Goal: Transaction & Acquisition: Download file/media

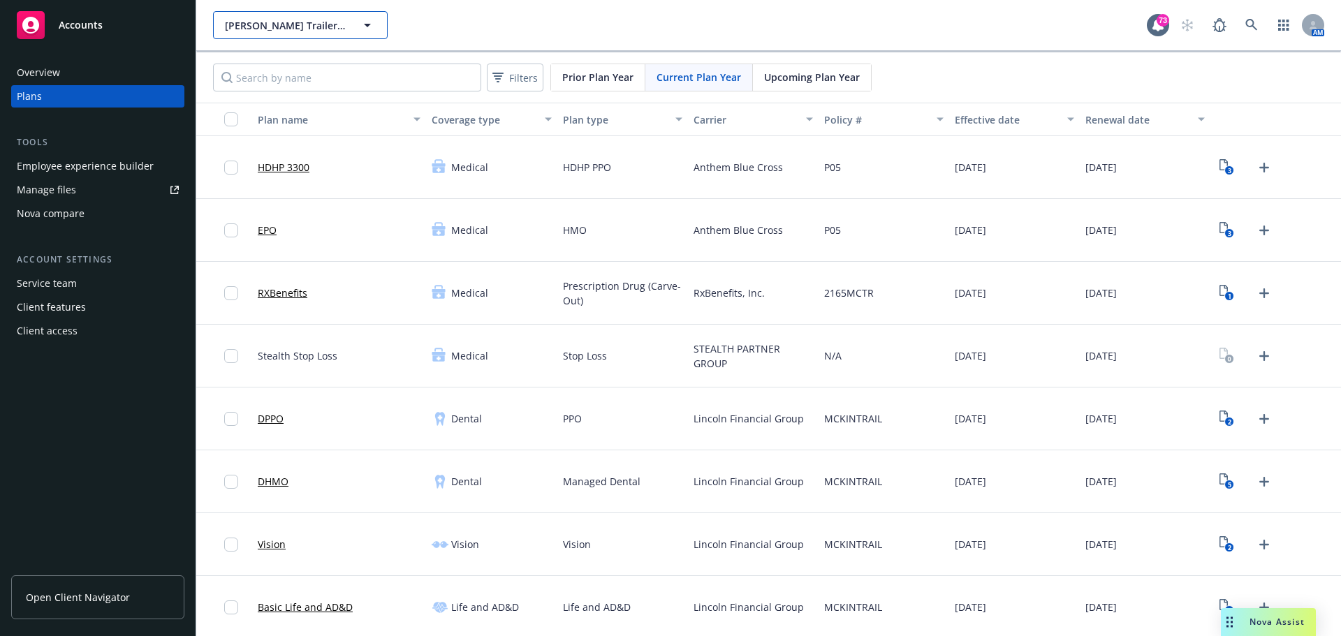
click at [271, 27] on span "[PERSON_NAME] Trailer Rentals" at bounding box center [285, 25] width 121 height 15
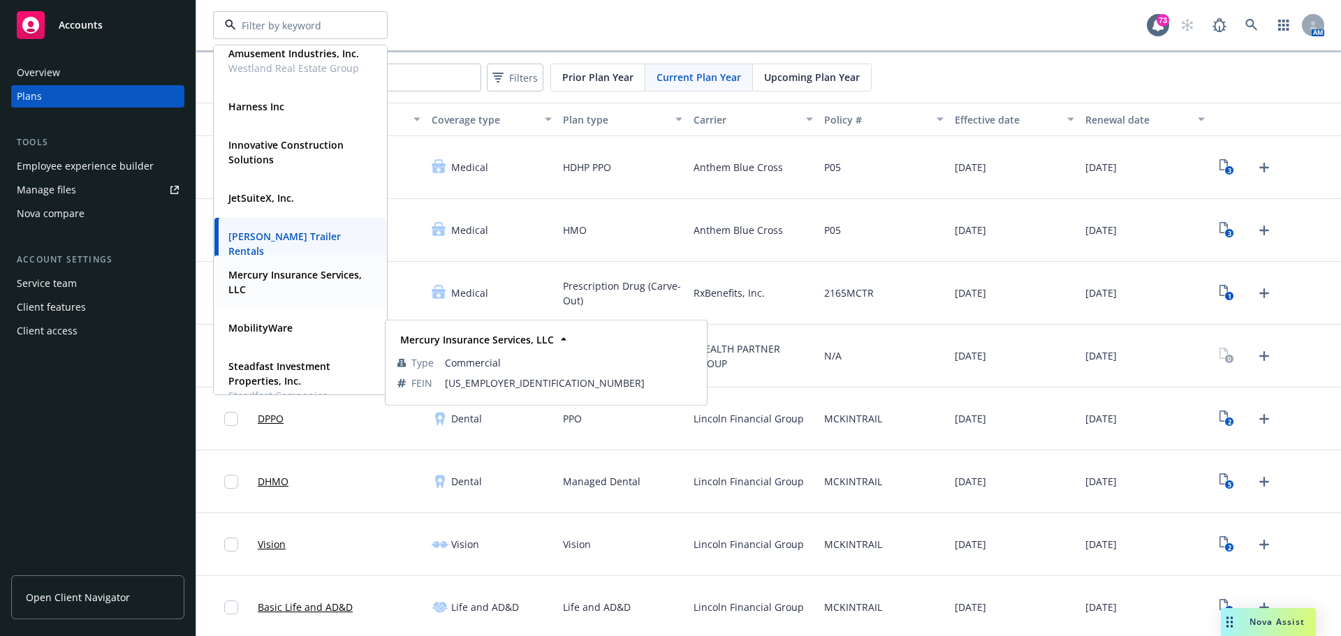
scroll to position [36, 0]
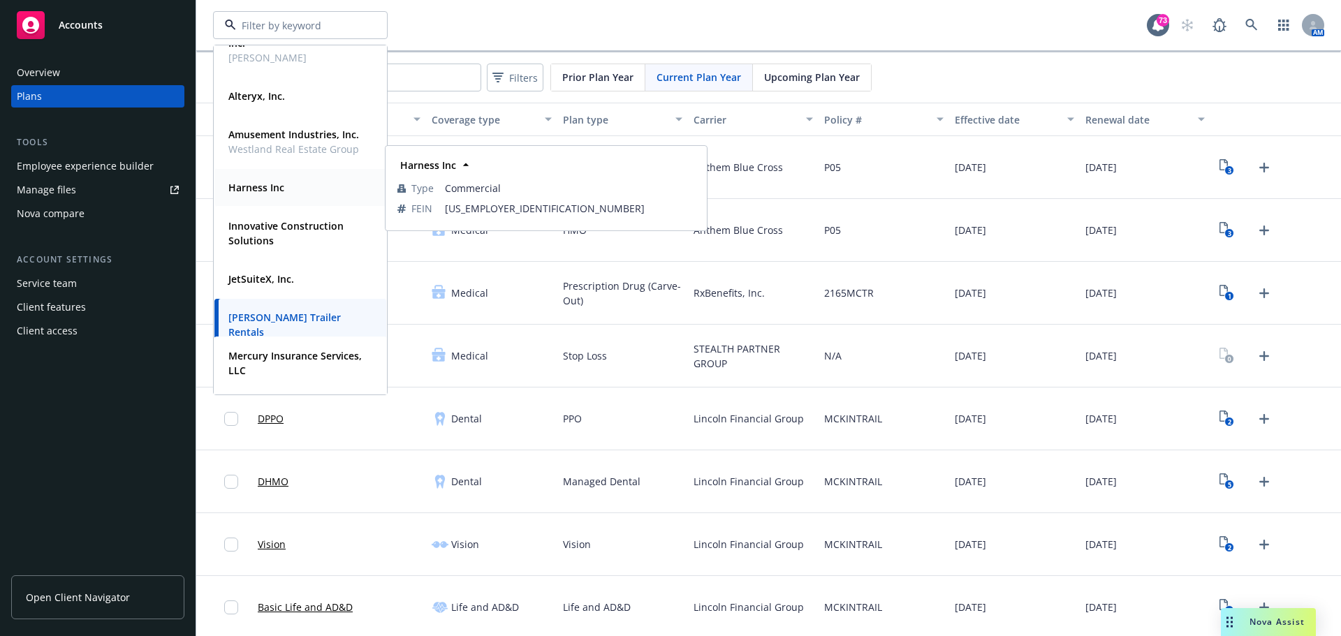
drag, startPoint x: 279, startPoint y: 170, endPoint x: 273, endPoint y: 186, distance: 17.9
click at [278, 176] on div "Harness Inc Type Commercial FEIN 81-0816251" at bounding box center [300, 187] width 172 height 37
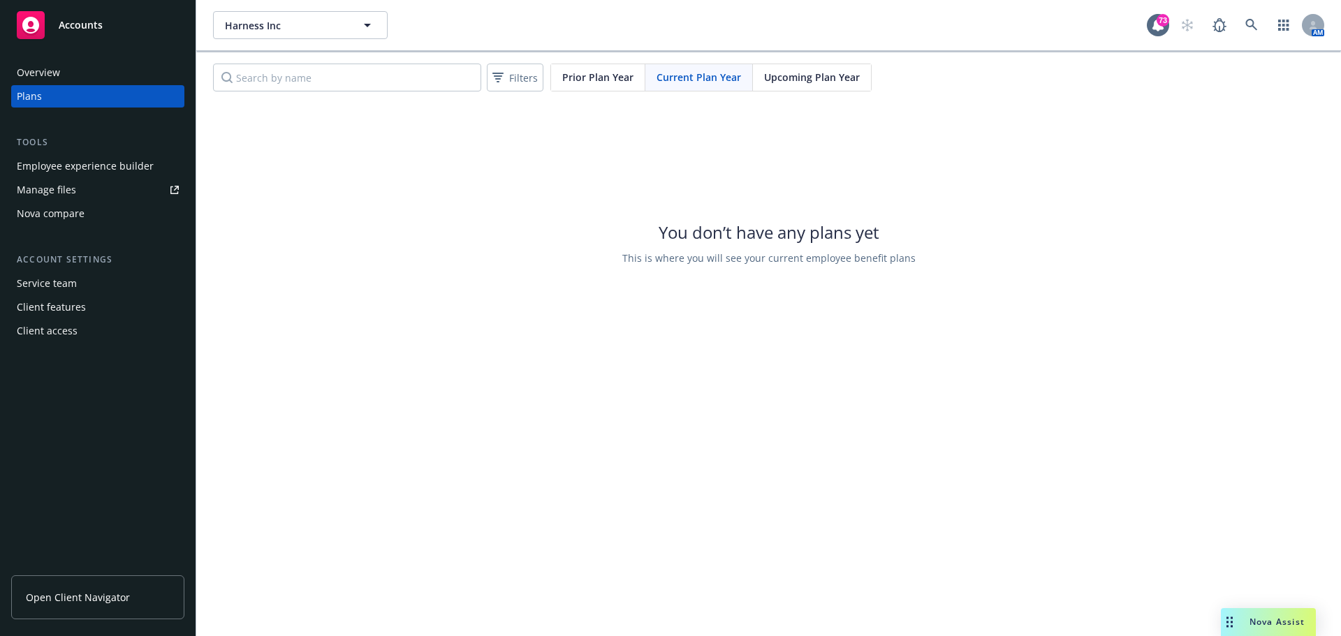
click at [78, 197] on link "Manage files" at bounding box center [97, 190] width 173 height 22
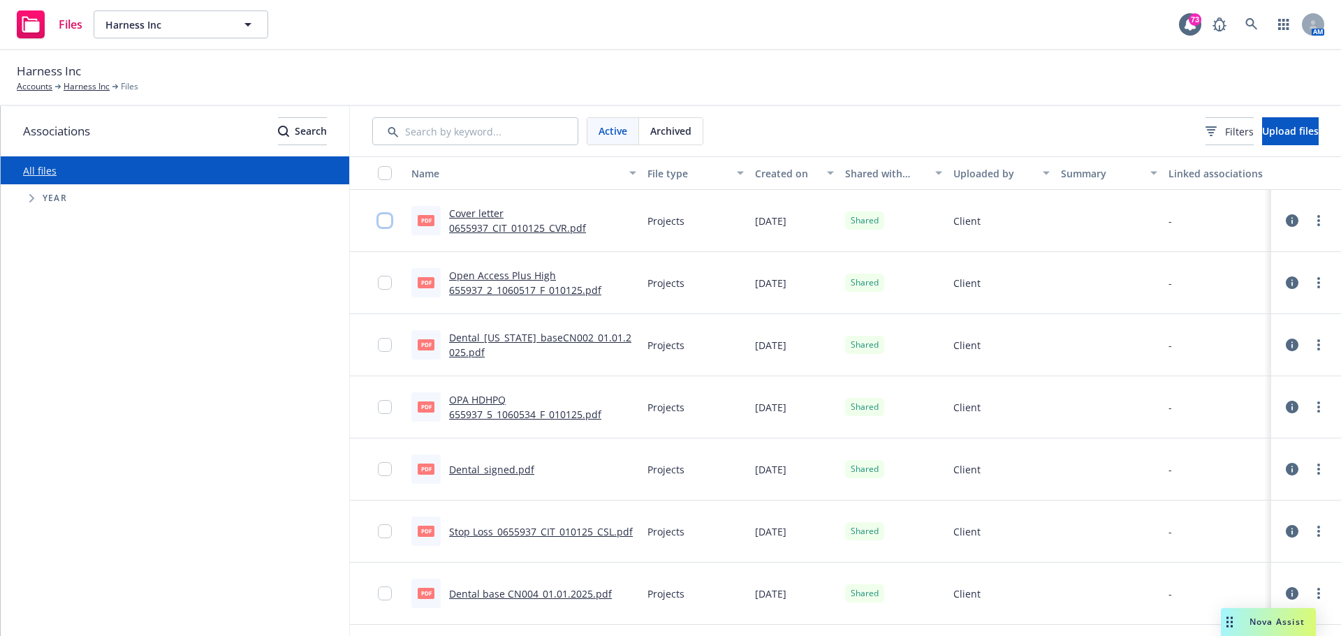
click at [384, 220] on input "checkbox" at bounding box center [385, 221] width 14 height 14
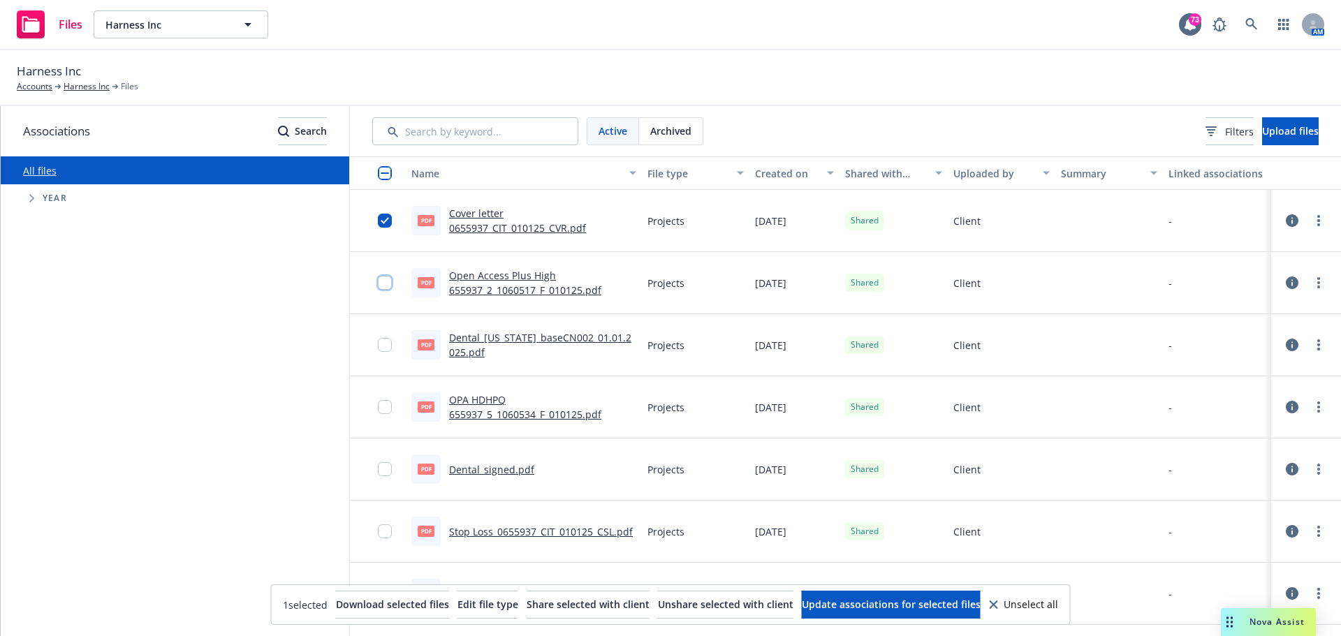
click at [380, 284] on input "checkbox" at bounding box center [385, 283] width 14 height 14
click at [383, 349] on input "checkbox" at bounding box center [385, 345] width 14 height 14
click at [384, 415] on div at bounding box center [389, 407] width 22 height 45
click at [388, 409] on input "checkbox" at bounding box center [385, 407] width 14 height 14
click at [388, 464] on input "checkbox" at bounding box center [385, 469] width 14 height 14
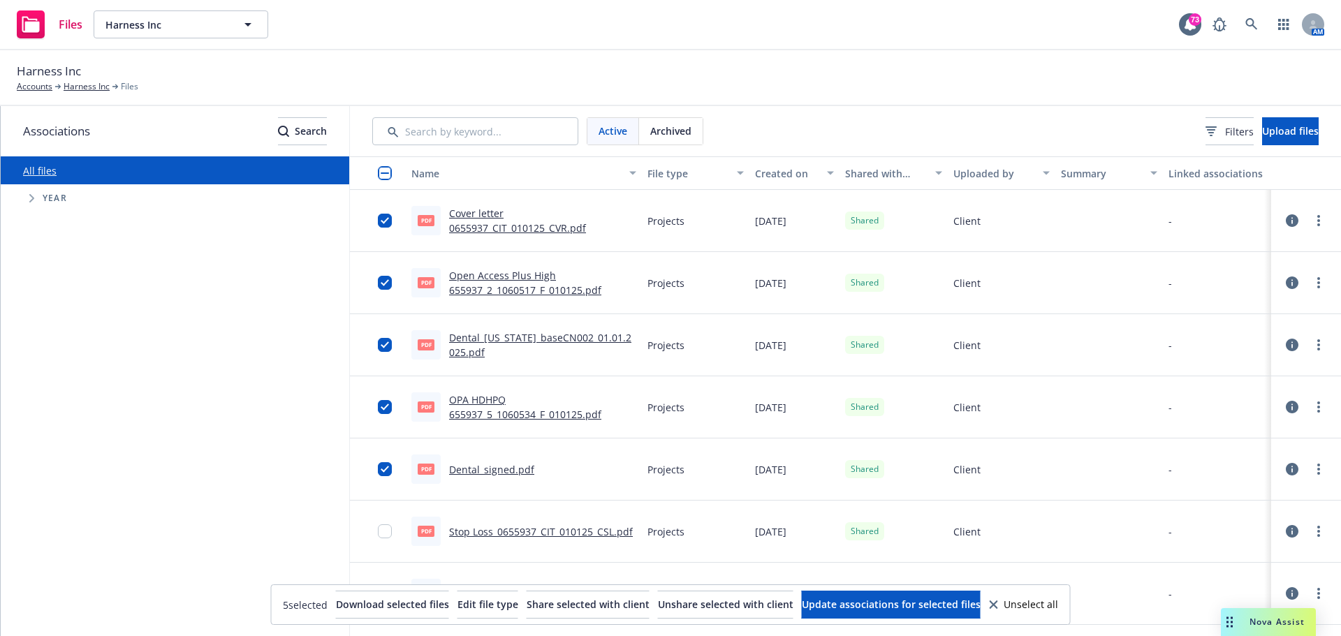
click at [390, 523] on div at bounding box center [389, 531] width 22 height 45
click at [388, 529] on input "checkbox" at bounding box center [385, 531] width 14 height 14
click at [385, 171] on input "checkbox" at bounding box center [385, 173] width 14 height 14
click at [339, 607] on span "Download selected files" at bounding box center [395, 604] width 113 height 13
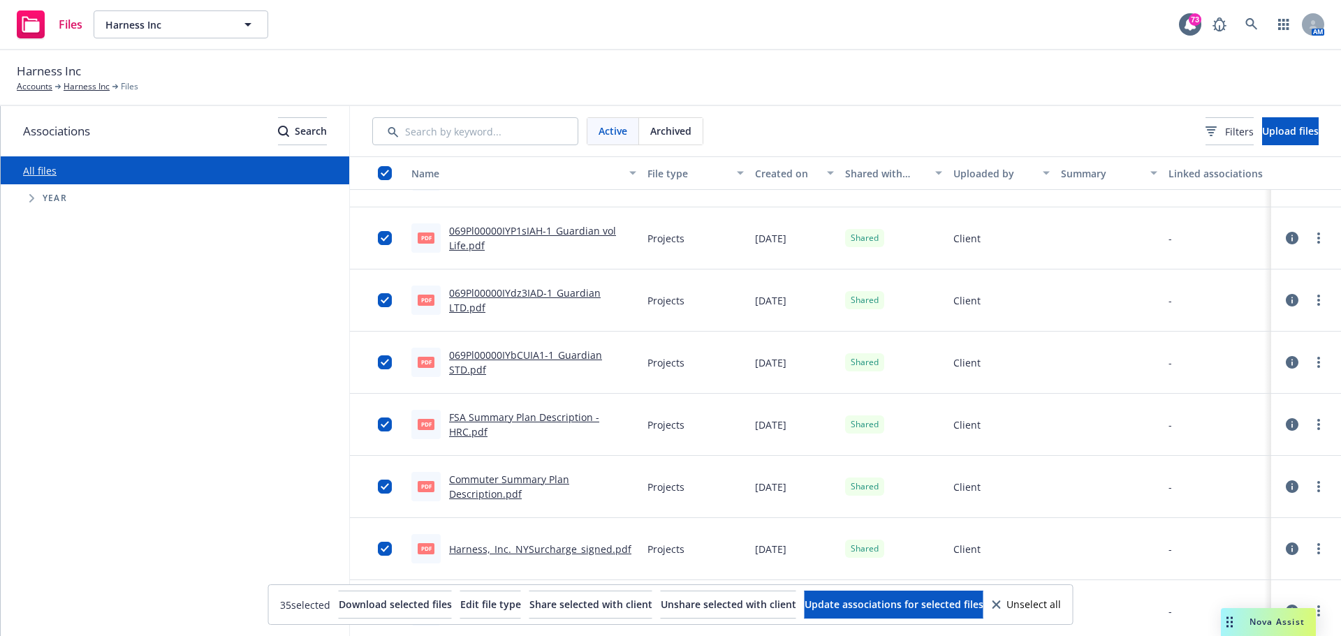
scroll to position [1711, 0]
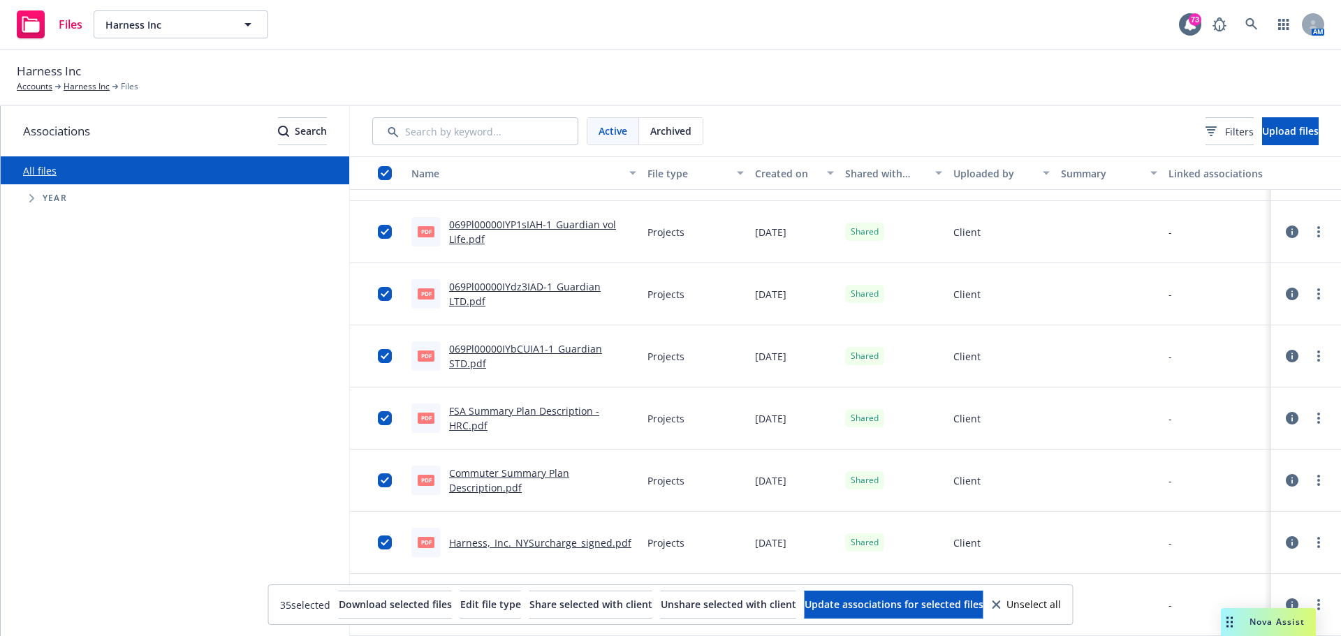
click at [131, 434] on div "All files Accessibility guide for tree Tree Example. Navigate the tree with the…" at bounding box center [175, 396] width 348 height 480
click at [134, 436] on div "All files Accessibility guide for tree Tree Example. Navigate the tree with the…" at bounding box center [175, 396] width 348 height 480
